Goal: Task Accomplishment & Management: Manage account settings

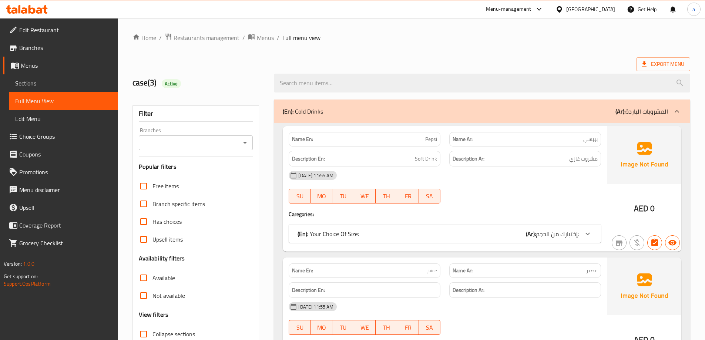
click at [573, 9] on div "[GEOGRAPHIC_DATA]" at bounding box center [590, 9] width 49 height 8
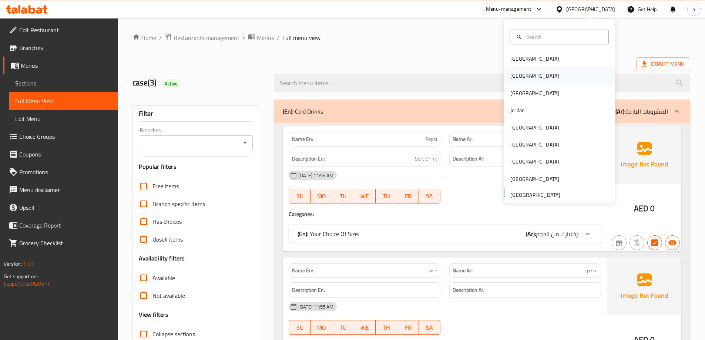
click at [542, 73] on div "[GEOGRAPHIC_DATA]" at bounding box center [558, 75] width 111 height 17
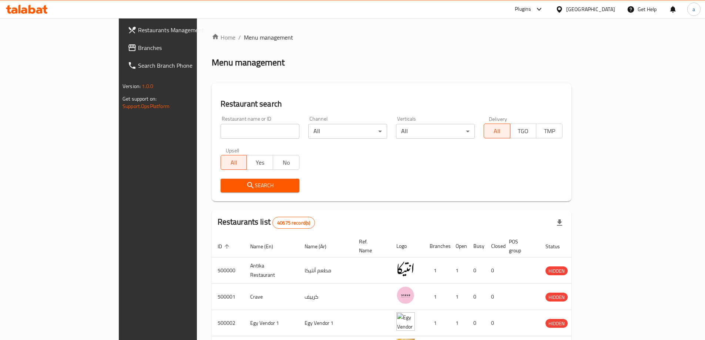
click at [138, 47] on span "Branches" at bounding box center [184, 47] width 92 height 9
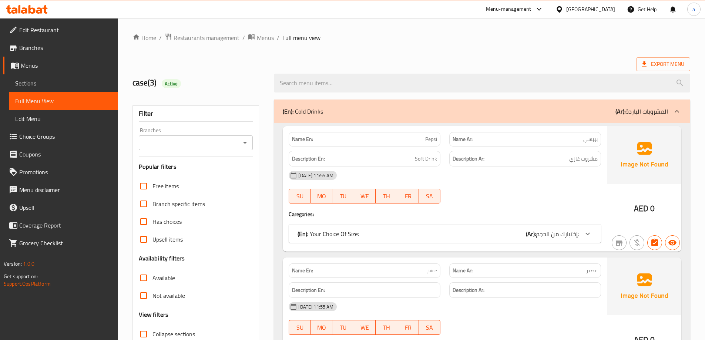
click at [581, 8] on div "United Arab Emirates" at bounding box center [590, 9] width 49 height 8
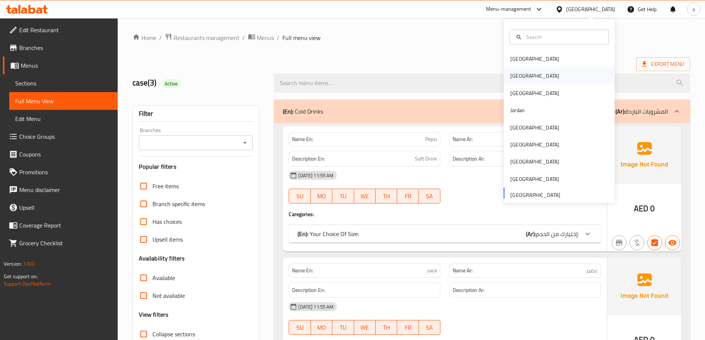
click at [525, 73] on div "[GEOGRAPHIC_DATA]" at bounding box center [558, 75] width 111 height 17
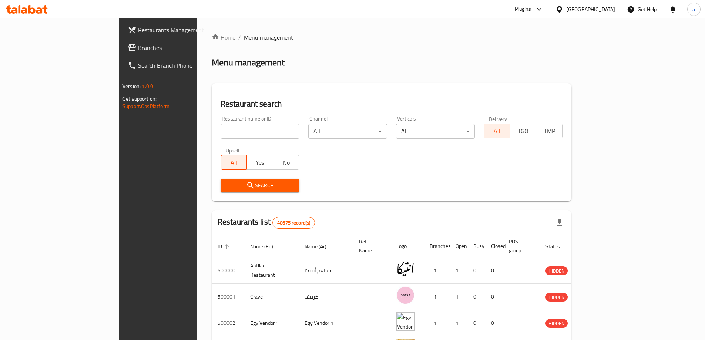
click at [138, 45] on span "Branches" at bounding box center [184, 47] width 92 height 9
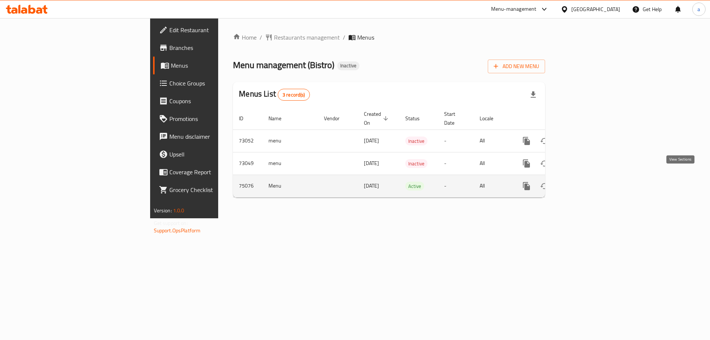
click at [584, 182] on icon "enhanced table" at bounding box center [580, 186] width 9 height 9
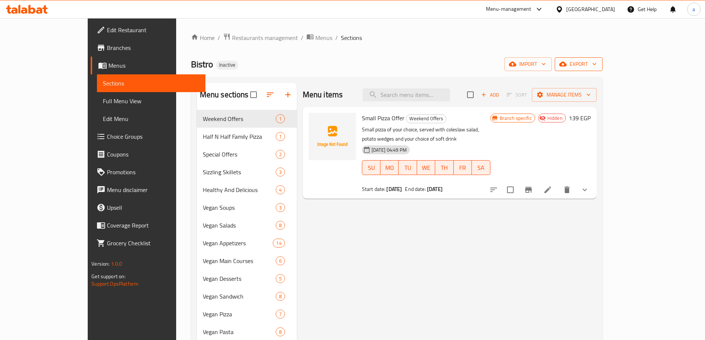
click at [596, 65] on span "export" at bounding box center [578, 64] width 36 height 9
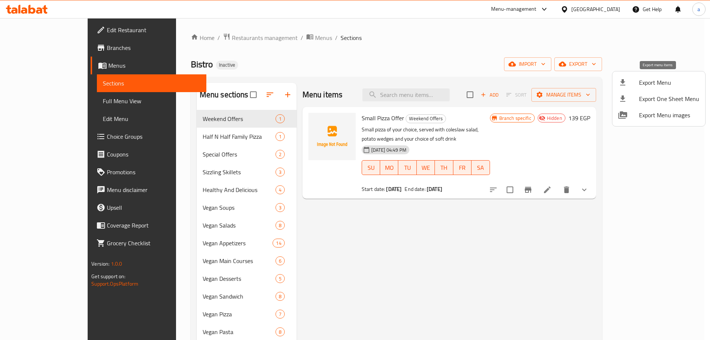
click at [661, 83] on span "Export Menu" at bounding box center [669, 82] width 60 height 9
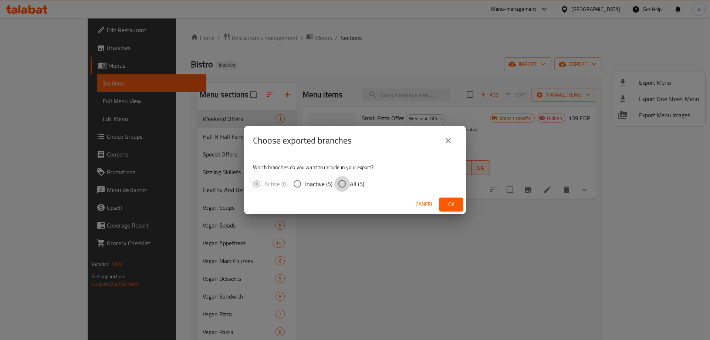
click at [345, 191] on input "All (5)" at bounding box center [342, 184] width 16 height 16
radio input "true"
click at [455, 203] on span "Ok" at bounding box center [451, 204] width 12 height 9
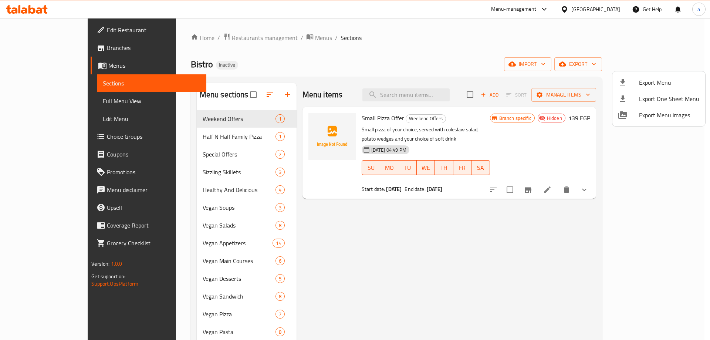
click at [45, 52] on div at bounding box center [355, 170] width 710 height 340
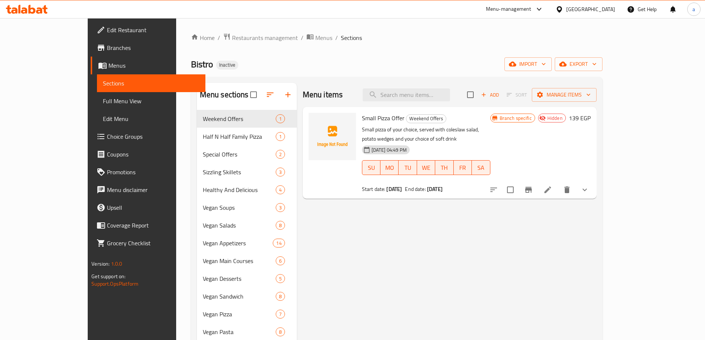
click at [91, 52] on link "Branches" at bounding box center [148, 48] width 115 height 18
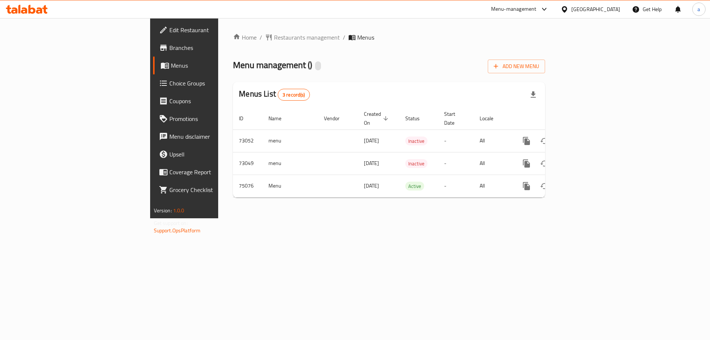
click at [459, 43] on div "Home / Restaurants management / Menus Menu management ( ) Add New Menu Menus Li…" at bounding box center [389, 118] width 312 height 171
click at [169, 48] on span "Branches" at bounding box center [216, 47] width 94 height 9
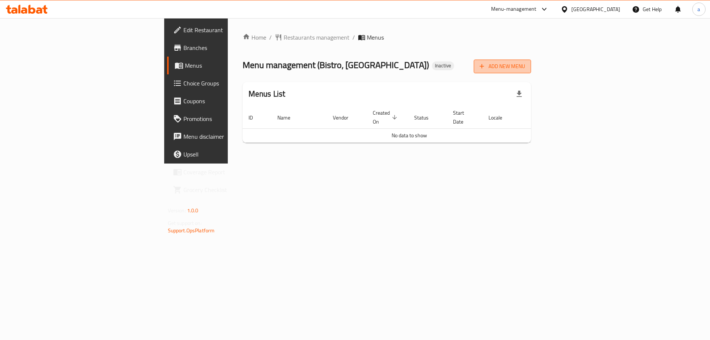
click at [525, 68] on span "Add New Menu" at bounding box center [502, 66] width 45 height 9
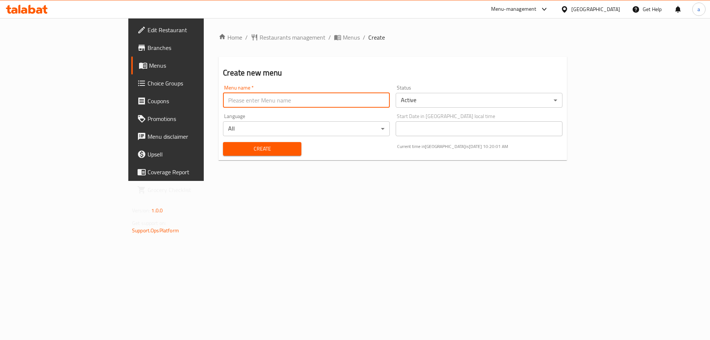
click at [327, 100] on input "text" at bounding box center [306, 100] width 167 height 15
type input "14/8"
click at [223, 142] on button "Create" at bounding box center [262, 149] width 78 height 14
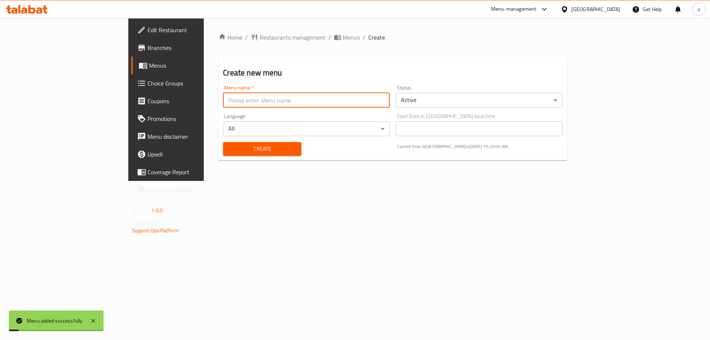
click at [254, 27] on div "Home / Restaurants management / Menus / Create Create new menu Menu name   * Me…" at bounding box center [393, 99] width 378 height 163
click at [343, 34] on span "Menus" at bounding box center [351, 37] width 17 height 9
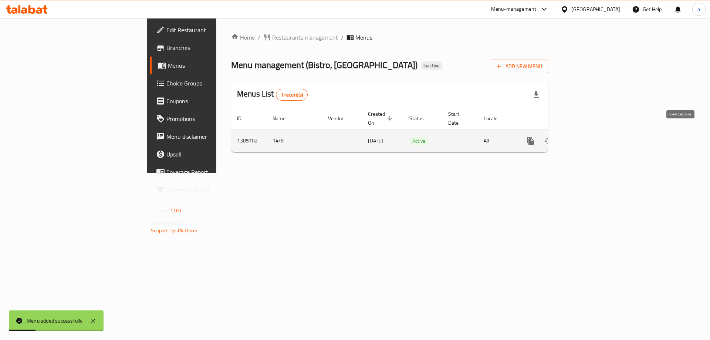
click at [593, 132] on link "enhanced table" at bounding box center [584, 141] width 18 height 18
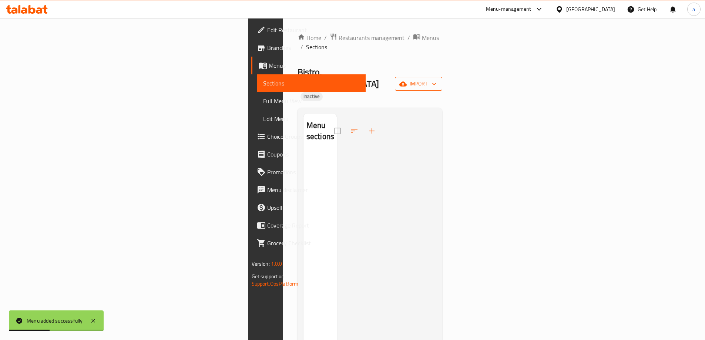
click at [436, 79] on span "import" at bounding box center [419, 83] width 36 height 9
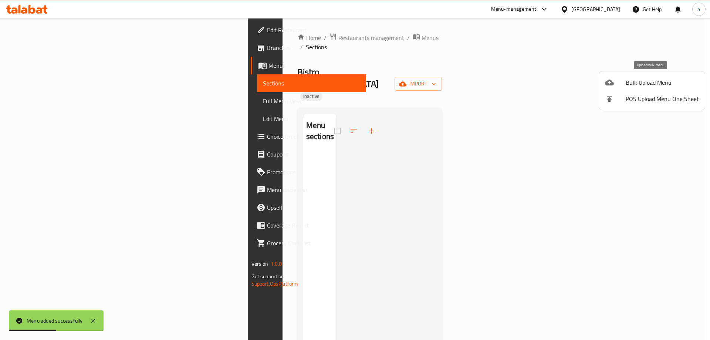
click at [645, 81] on span "Bulk Upload Menu" at bounding box center [662, 82] width 73 height 9
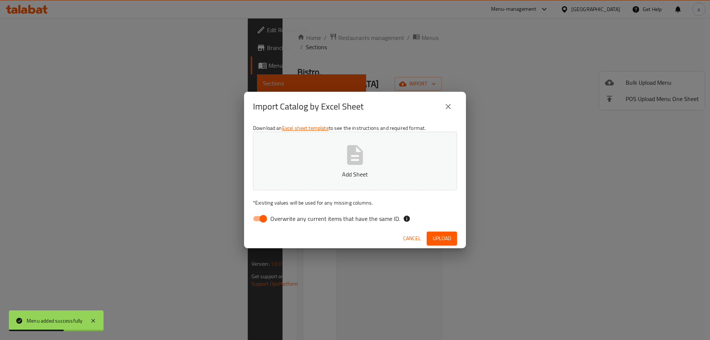
click at [360, 158] on icon "button" at bounding box center [355, 155] width 16 height 20
click at [262, 220] on input "Overwrite any current items that have the same ID." at bounding box center [263, 219] width 42 height 14
checkbox input "false"
click at [439, 235] on span "Upload" at bounding box center [442, 238] width 18 height 9
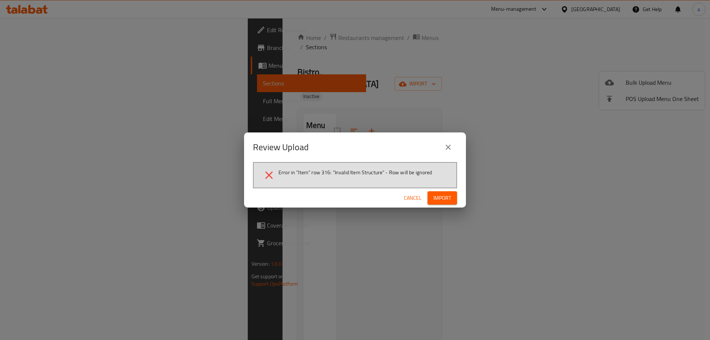
click at [450, 145] on icon "close" at bounding box center [448, 147] width 5 height 5
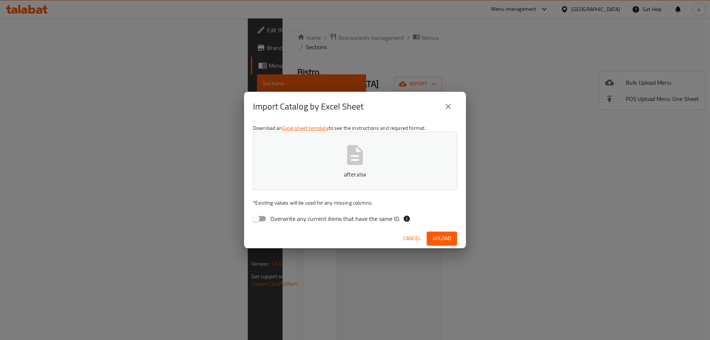
click at [338, 188] on button "after.xlsx" at bounding box center [355, 161] width 204 height 58
click at [440, 238] on span "Upload" at bounding box center [442, 238] width 18 height 9
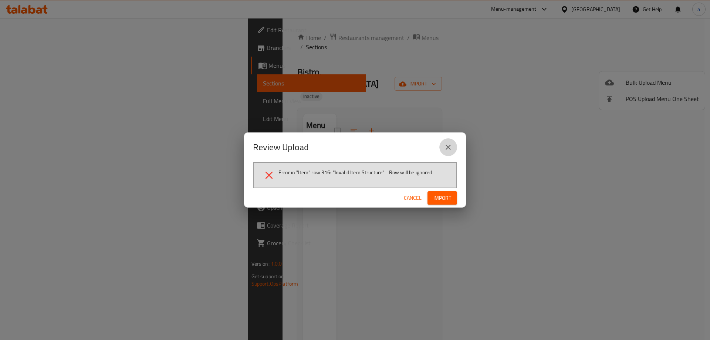
click at [442, 142] on button "close" at bounding box center [448, 147] width 18 height 18
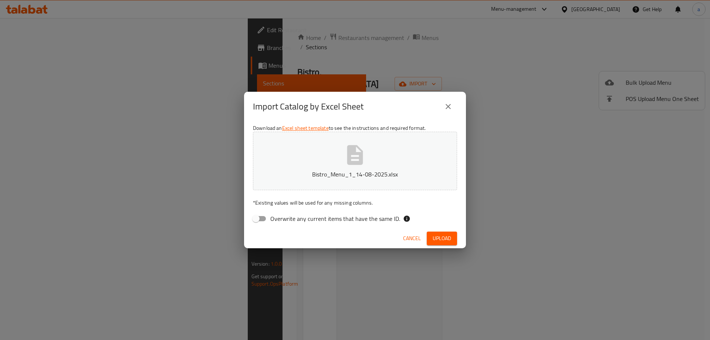
click at [426, 155] on button "Bistro_Menu_1_14-08-2025.xlsx" at bounding box center [355, 161] width 204 height 58
click at [442, 234] on span "Upload" at bounding box center [442, 238] width 18 height 9
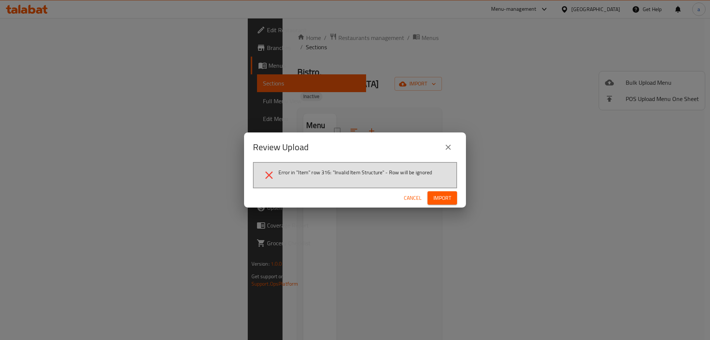
click at [593, 125] on div "Review Upload Error in "Item" row 316: "Invalid Item Structure" - Row will be i…" at bounding box center [355, 170] width 710 height 340
click at [449, 148] on icon "close" at bounding box center [448, 147] width 5 height 5
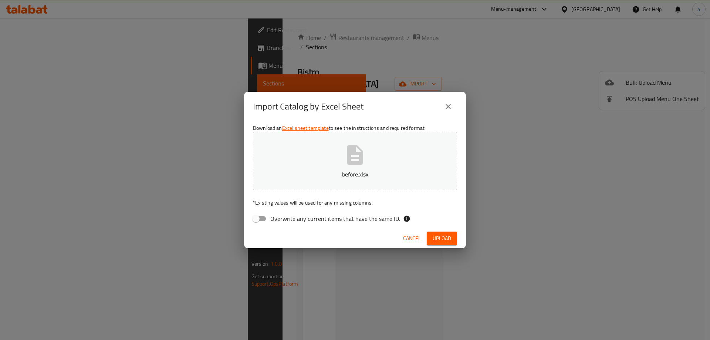
click at [395, 152] on button "before.xlsx" at bounding box center [355, 161] width 204 height 58
click at [440, 236] on span "Upload" at bounding box center [442, 238] width 18 height 9
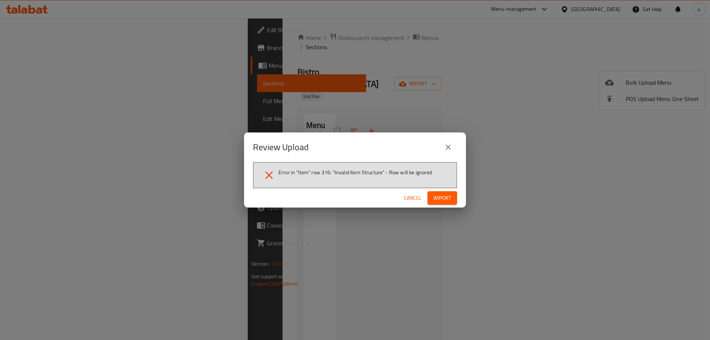
click at [417, 199] on span "Cancel" at bounding box center [413, 197] width 18 height 9
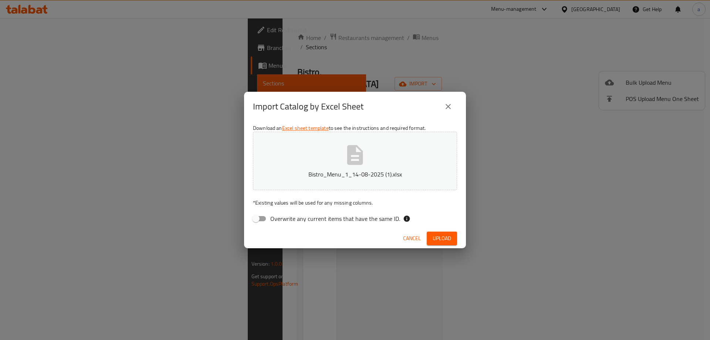
click at [398, 170] on p "Bistro_Menu_1_14-08-2025 (1).xlsx" at bounding box center [354, 174] width 181 height 9
click at [434, 244] on button "Upload" at bounding box center [442, 239] width 30 height 14
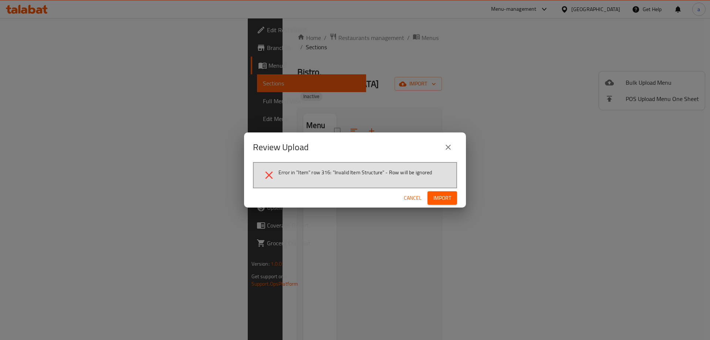
drag, startPoint x: 710, startPoint y: 168, endPoint x: 705, endPoint y: 171, distance: 5.3
click at [710, 168] on div "Review Upload Error in "Item" row 316: "Invalid Item Structure" - Row will be i…" at bounding box center [355, 170] width 710 height 340
click at [452, 147] on icon "close" at bounding box center [448, 147] width 9 height 9
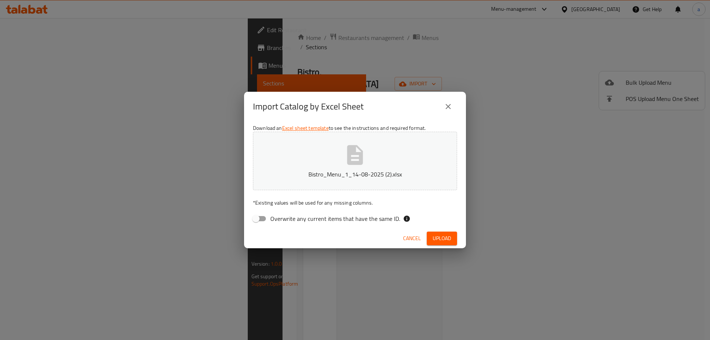
click at [562, 108] on div "Import Catalog by Excel Sheet Download an Excel sheet template to see the instr…" at bounding box center [355, 170] width 710 height 340
click at [444, 105] on button "close" at bounding box center [448, 107] width 18 height 18
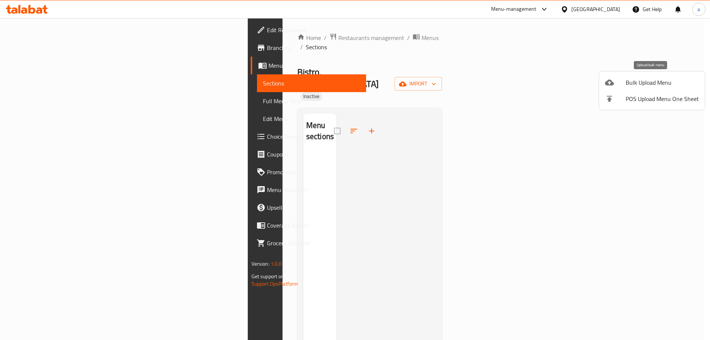
click at [649, 75] on li "Bulk Upload Menu" at bounding box center [652, 82] width 106 height 16
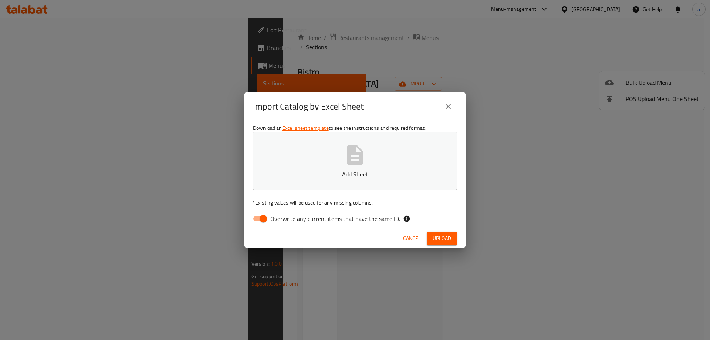
click at [369, 173] on p "Add Sheet" at bounding box center [354, 174] width 181 height 9
drag, startPoint x: 259, startPoint y: 222, endPoint x: 368, endPoint y: 212, distance: 109.5
click at [260, 222] on input "Overwrite any current items that have the same ID." at bounding box center [263, 219] width 42 height 14
checkbox input "false"
click at [437, 237] on span "Upload" at bounding box center [442, 238] width 18 height 9
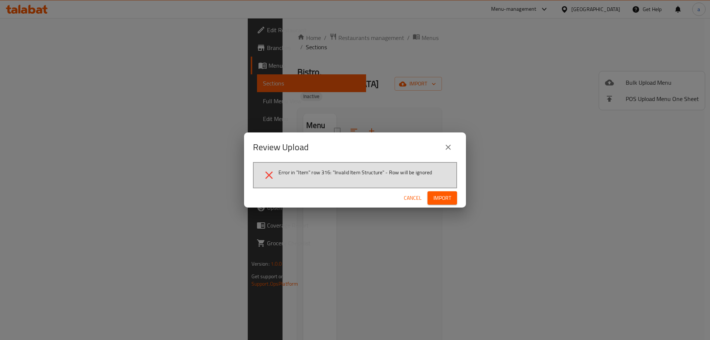
click at [155, 267] on div "Review Upload Error in "Item" row 316: "Invalid Item Structure" - Row will be i…" at bounding box center [355, 170] width 710 height 340
click at [449, 144] on icon "close" at bounding box center [448, 147] width 9 height 9
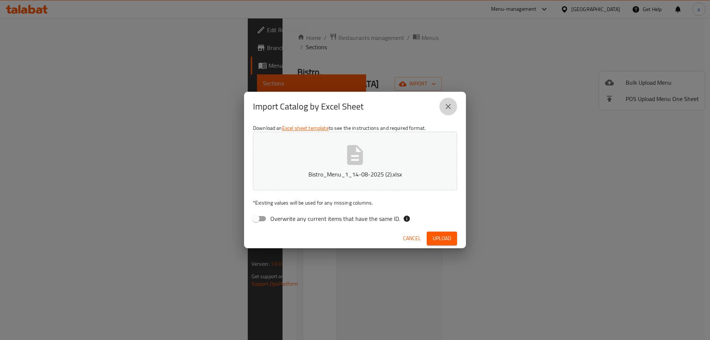
click at [446, 102] on icon "close" at bounding box center [448, 106] width 9 height 9
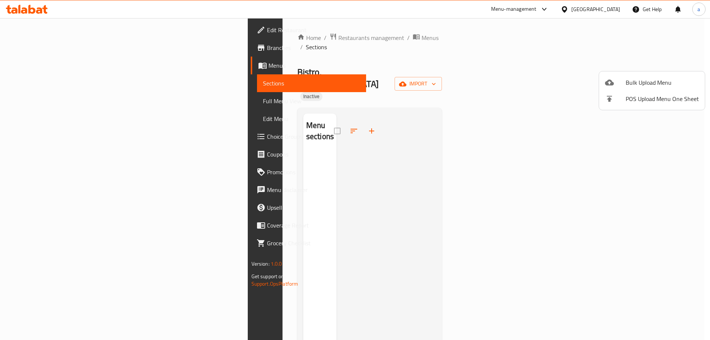
click at [71, 101] on div at bounding box center [355, 170] width 710 height 340
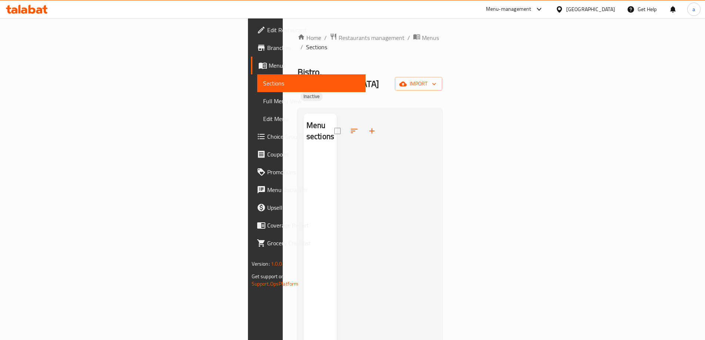
click at [267, 48] on span "Branches" at bounding box center [313, 47] width 92 height 9
